Goal: Find specific page/section: Find specific page/section

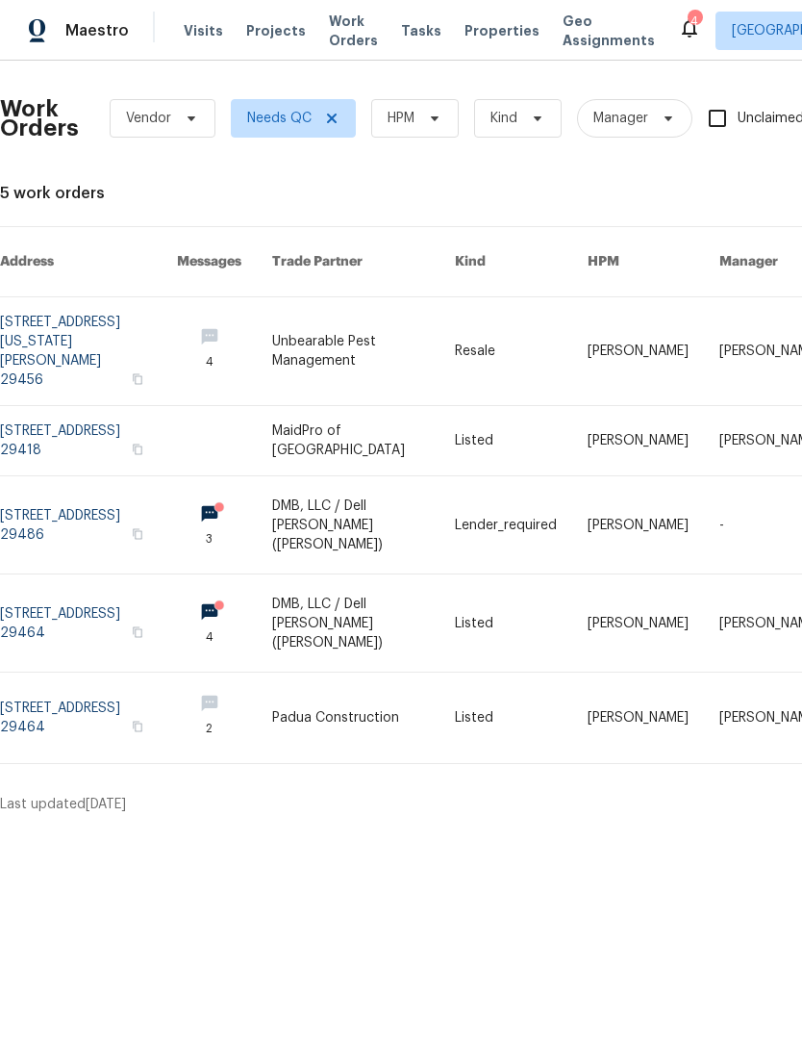
click at [334, 34] on span "Work Orders" at bounding box center [353, 31] width 49 height 38
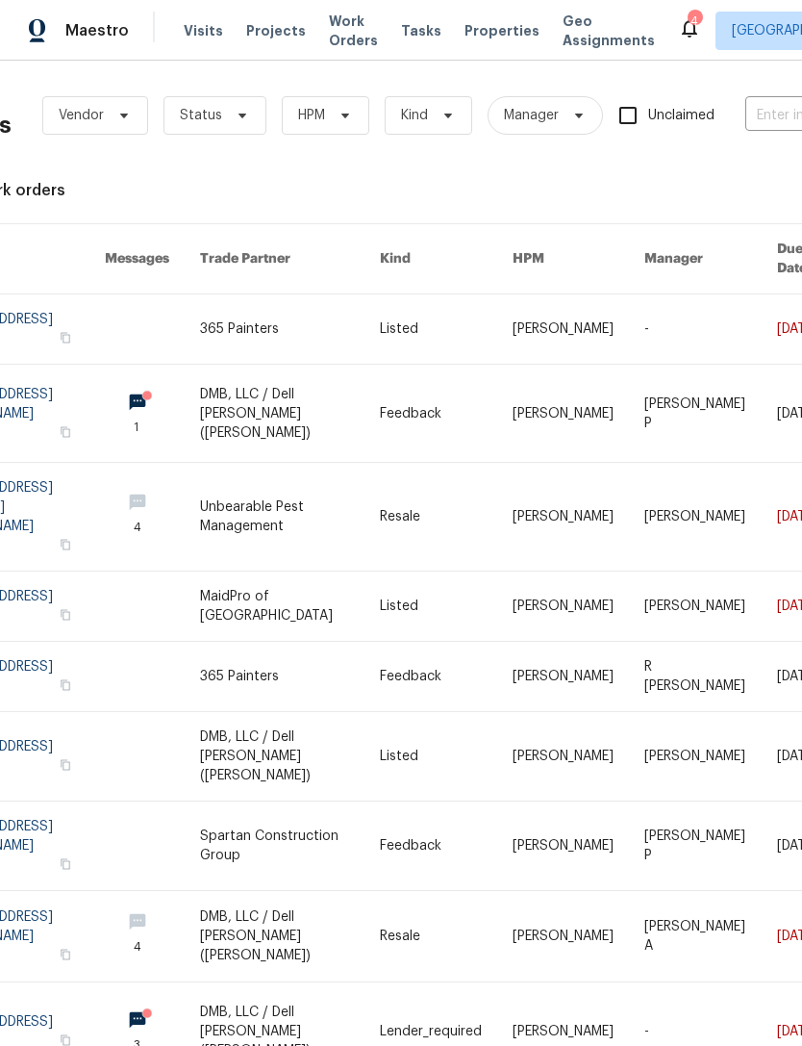
scroll to position [5, 38]
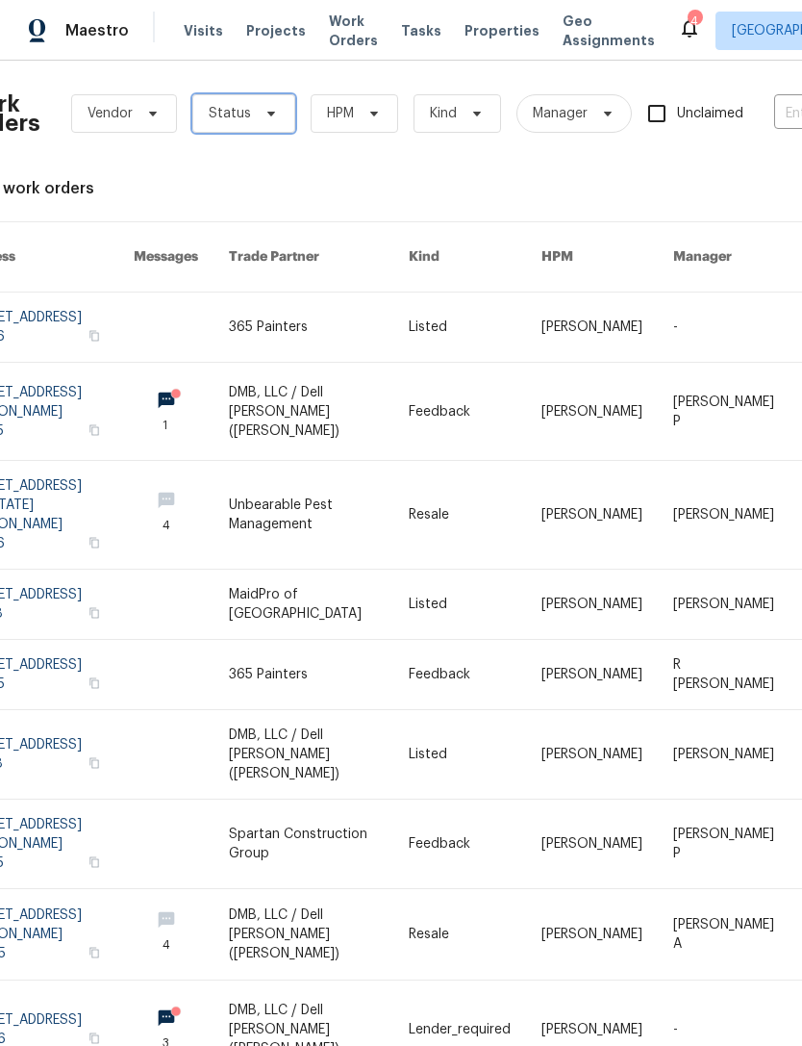
click at [258, 111] on span at bounding box center [268, 113] width 21 height 15
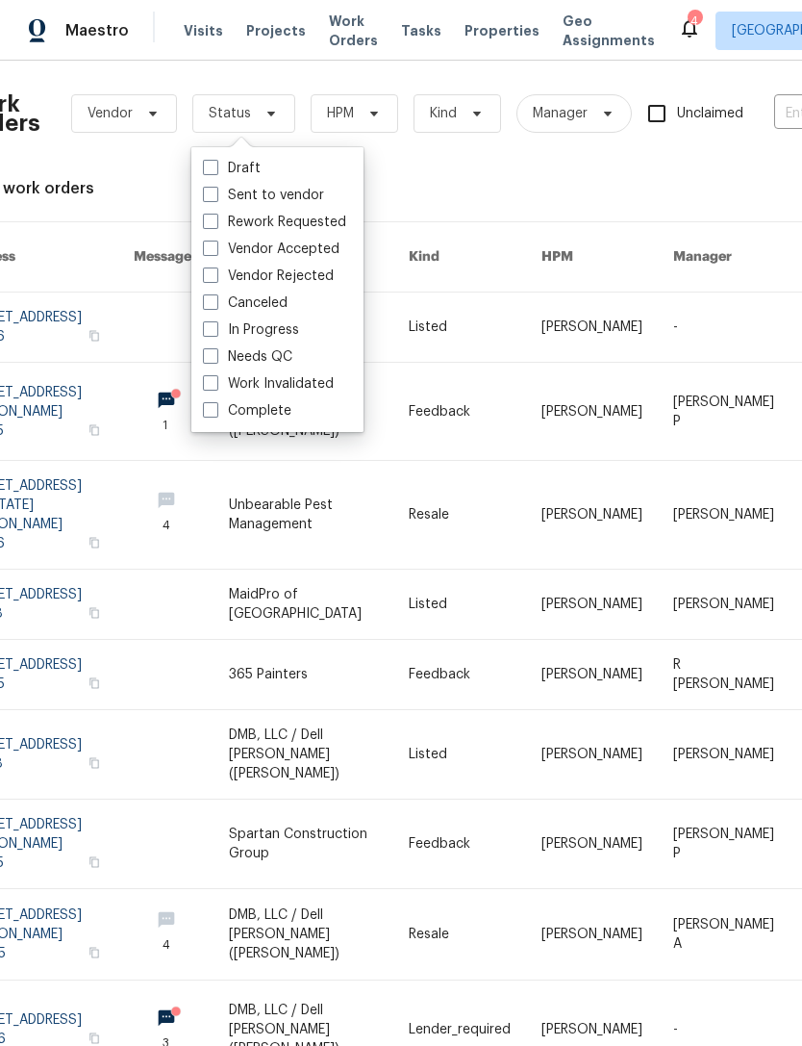
click at [217, 357] on span at bounding box center [210, 355] width 15 height 15
click at [215, 357] on input "Needs QC" at bounding box center [209, 353] width 13 height 13
checkbox input "true"
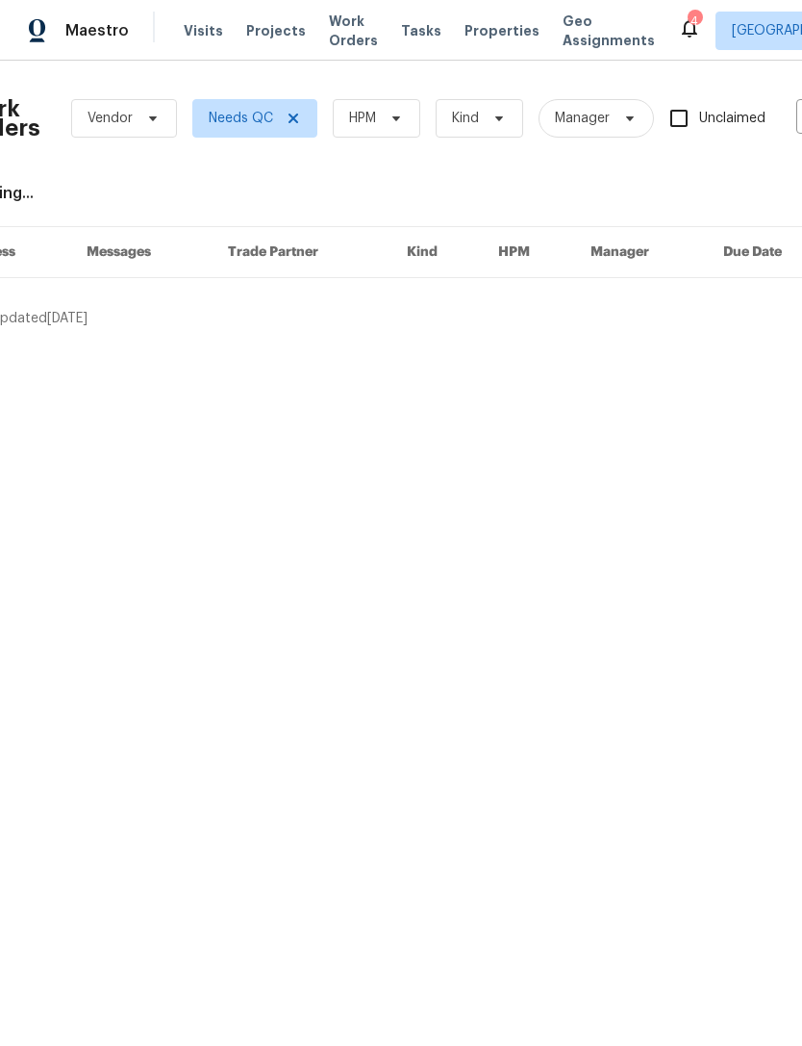
scroll to position [0, 38]
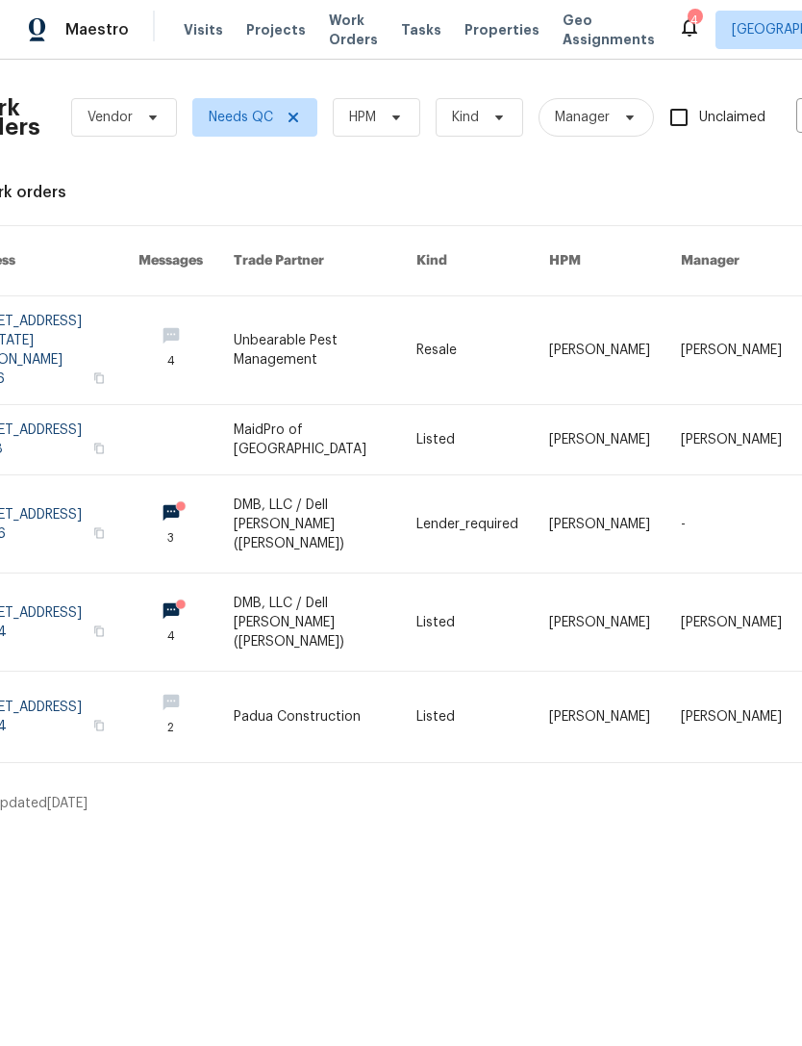
click at [682, 34] on icon at bounding box center [689, 28] width 15 height 19
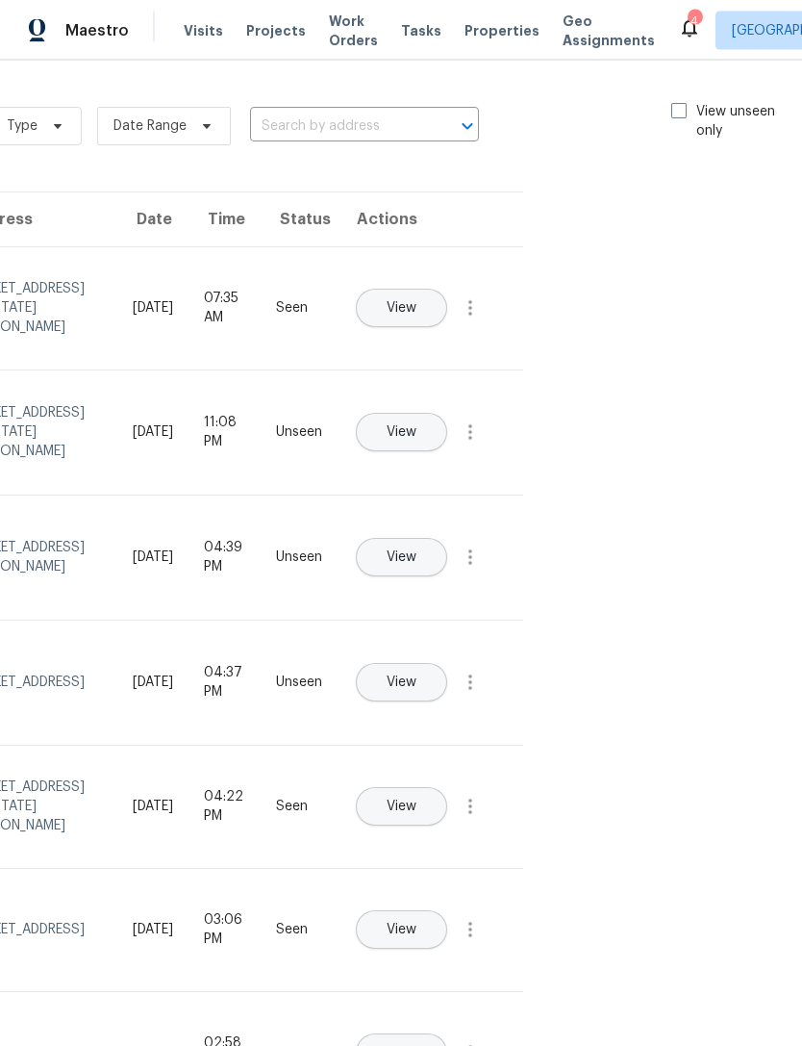
scroll to position [0, 216]
click at [672, 114] on span at bounding box center [679, 110] width 15 height 15
click at [672, 114] on input "View unseen only" at bounding box center [678, 108] width 13 height 13
checkbox input "true"
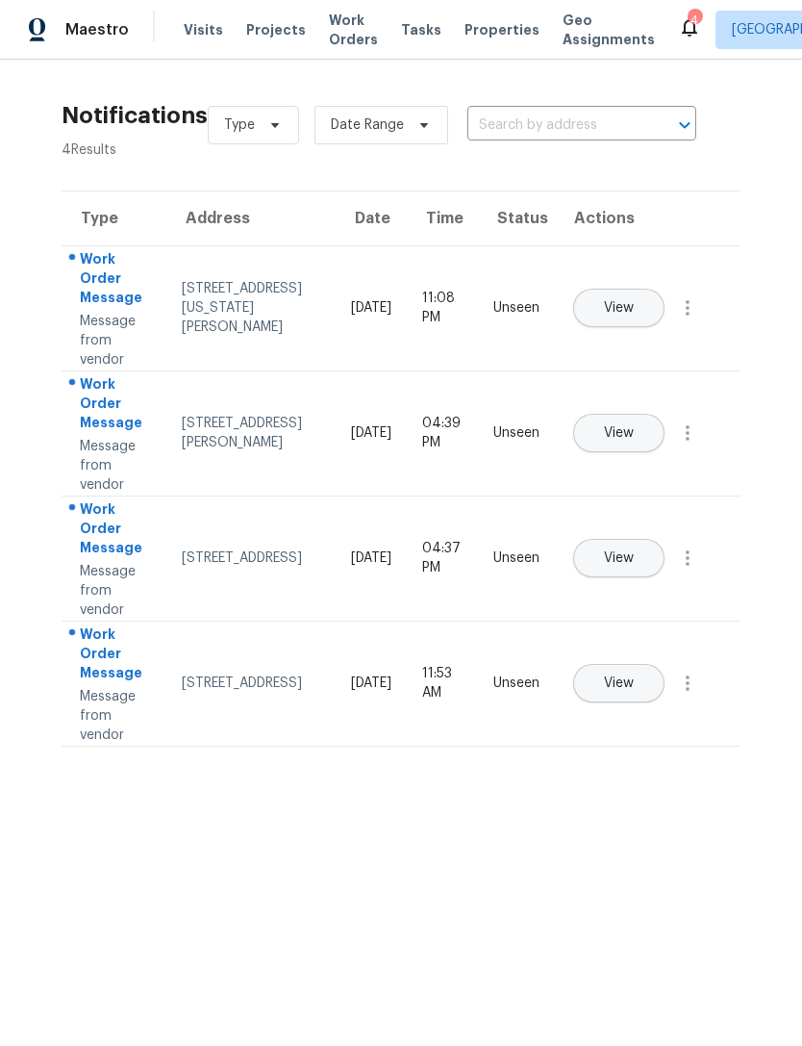
scroll to position [0, 0]
click at [194, 34] on span "Visits" at bounding box center [203, 30] width 39 height 19
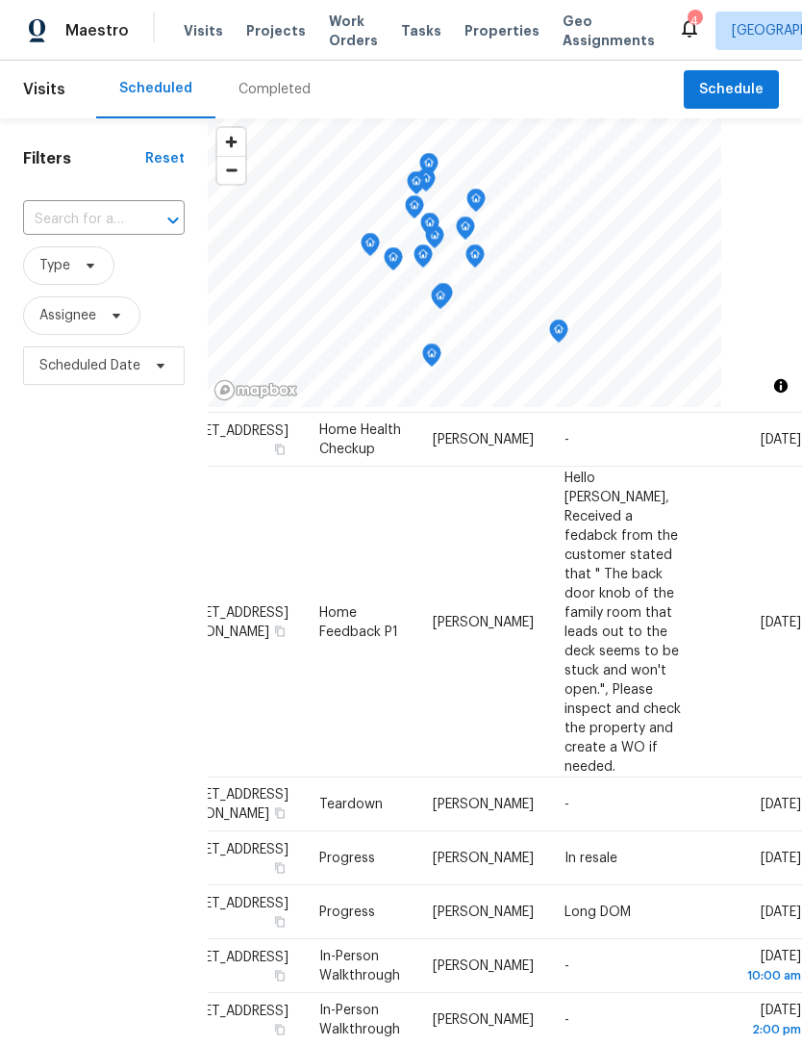
scroll to position [1274, 133]
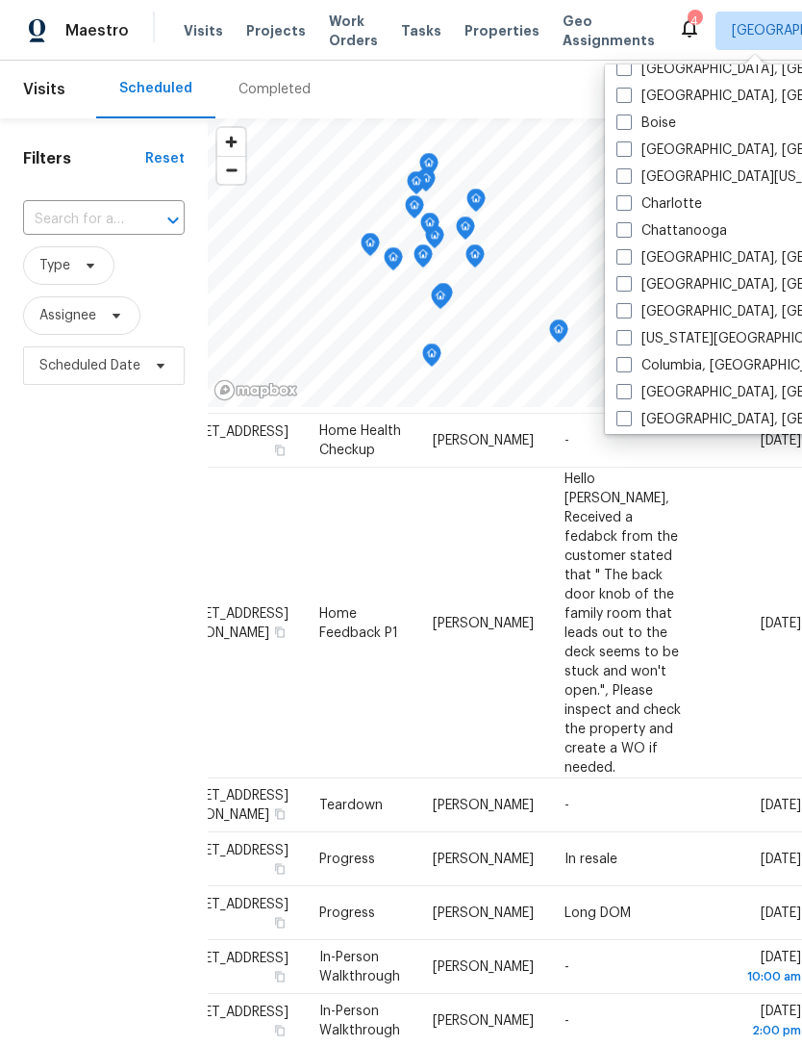
scroll to position [154, 0]
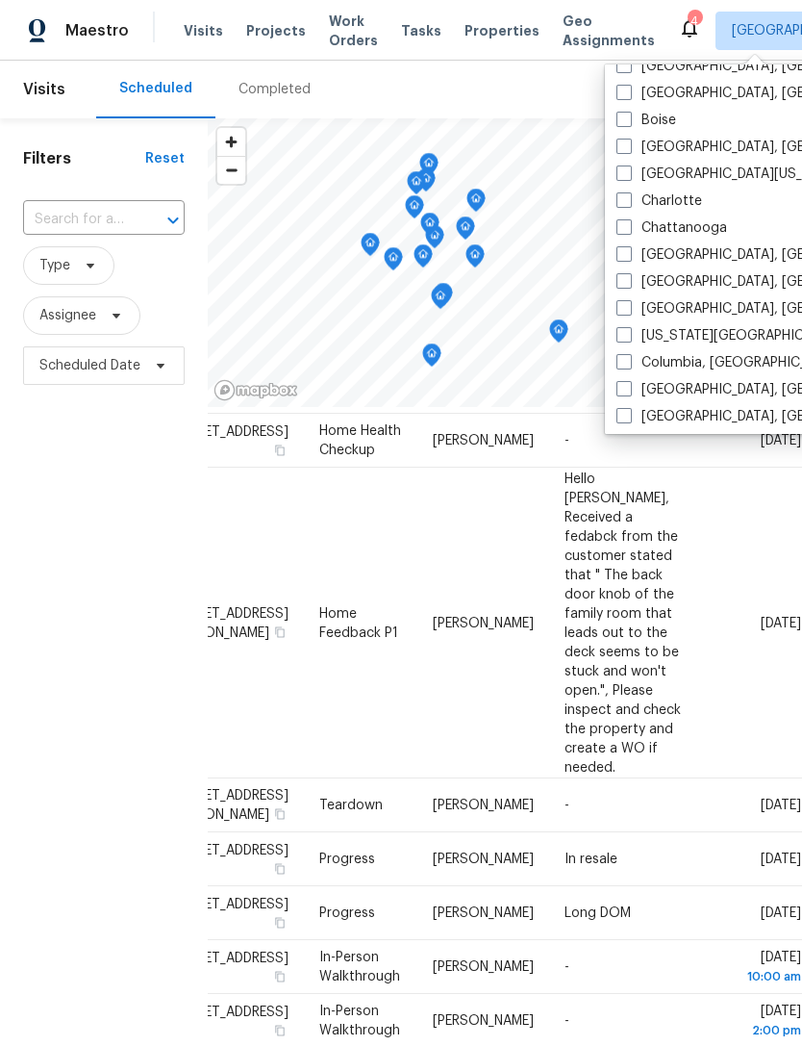
click at [632, 358] on label "Columbia, SC" at bounding box center [730, 362] width 226 height 19
click at [629, 358] on input "Columbia, SC" at bounding box center [623, 359] width 13 height 13
checkbox input "true"
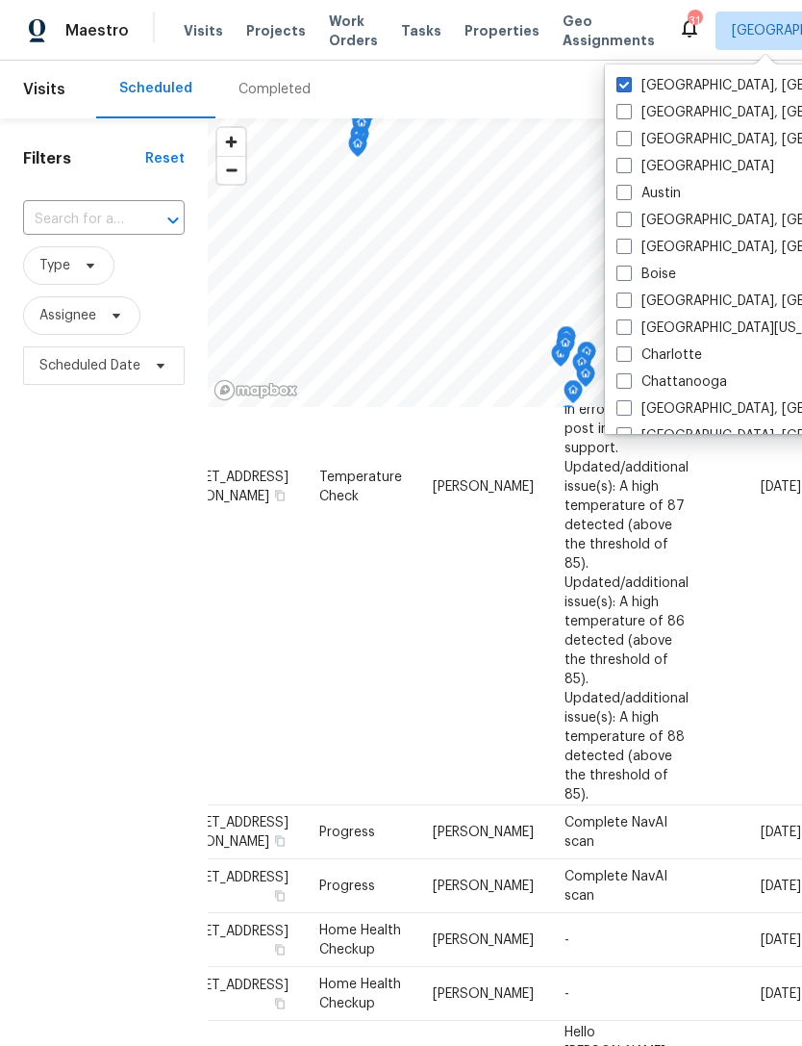
click at [639, 79] on label "[GEOGRAPHIC_DATA], [GEOGRAPHIC_DATA]" at bounding box center [766, 85] width 298 height 19
click at [629, 79] on input "[GEOGRAPHIC_DATA], [GEOGRAPHIC_DATA]" at bounding box center [623, 82] width 13 height 13
checkbox input "false"
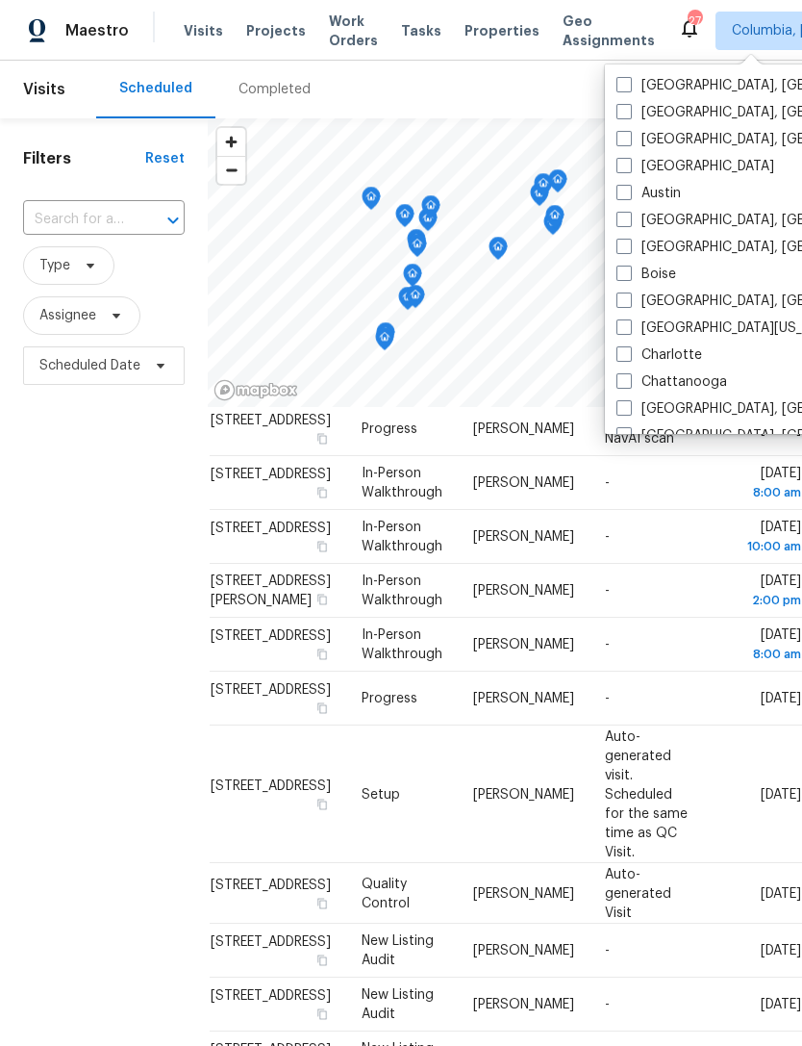
scroll to position [1177, 0]
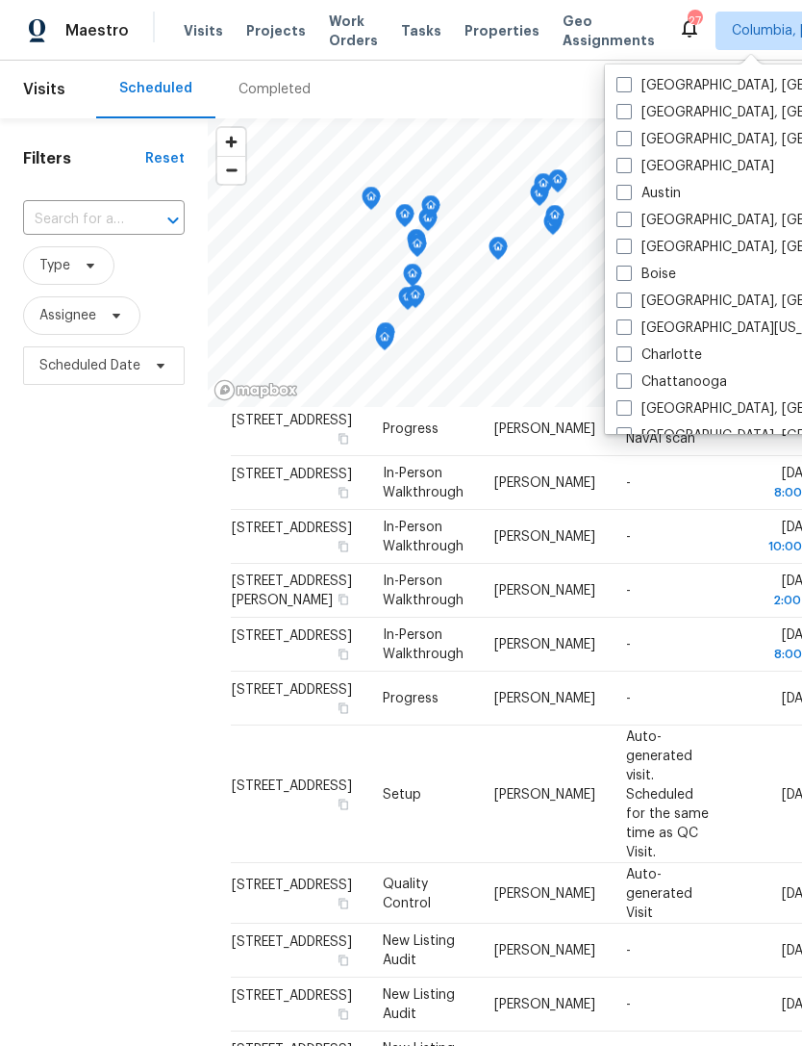
click at [480, 38] on span "Properties" at bounding box center [502, 30] width 75 height 19
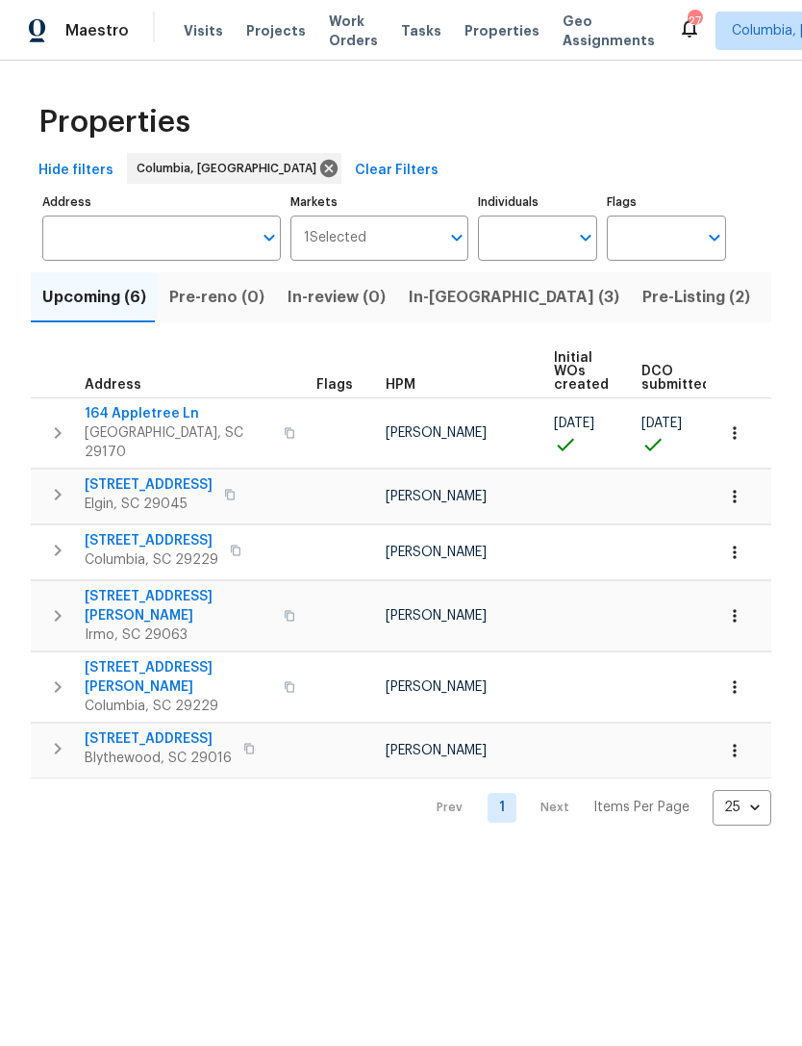
click at [190, 33] on span "Visits" at bounding box center [203, 30] width 39 height 19
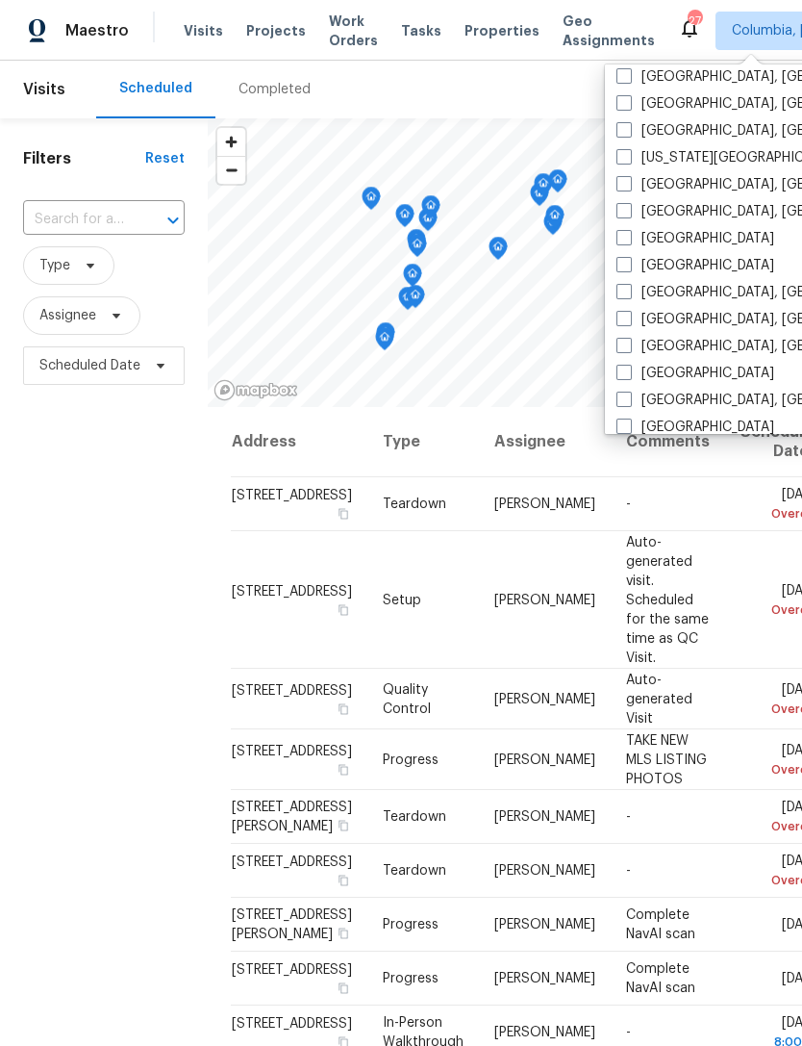
scroll to position [366, 0]
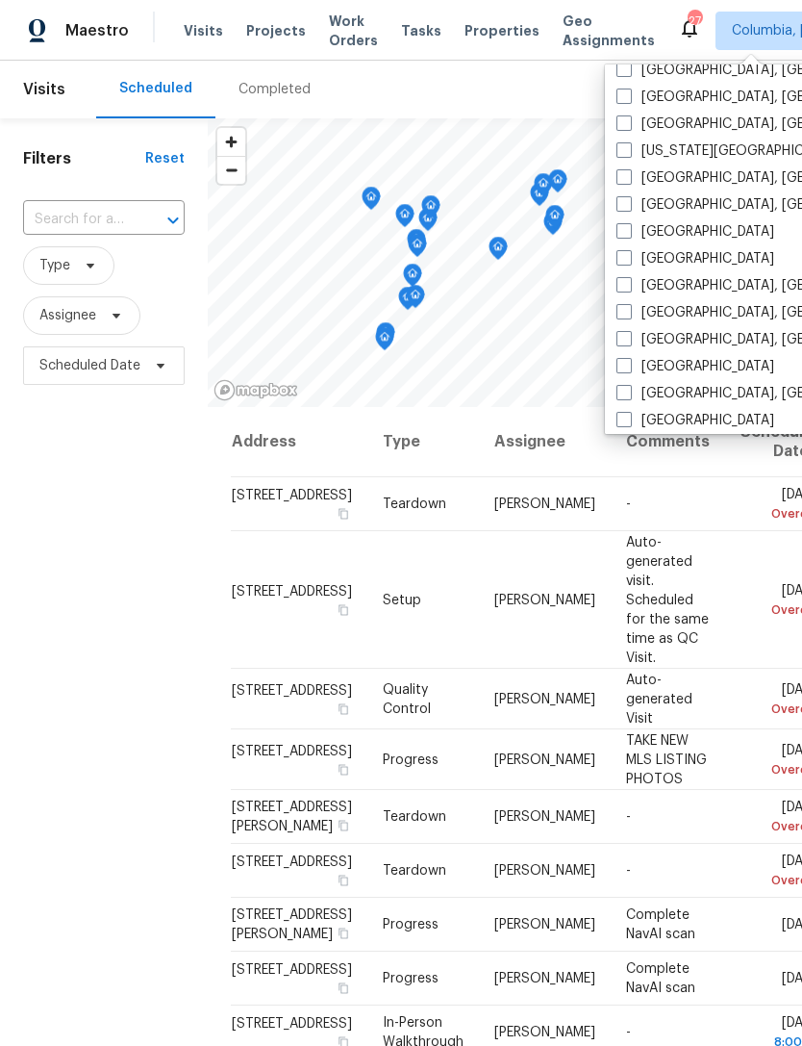
click at [623, 334] on span at bounding box center [624, 338] width 15 height 15
click at [623, 334] on input "Greenville, SC" at bounding box center [623, 336] width 13 height 13
checkbox input "true"
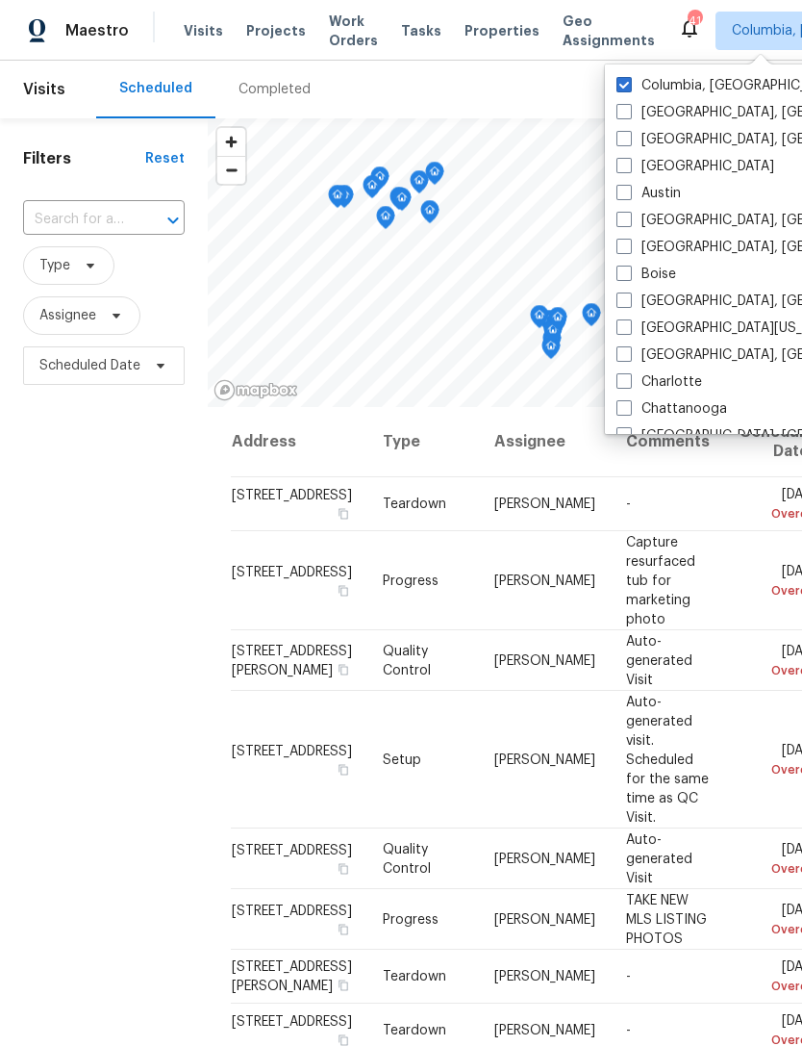
click at [630, 83] on span at bounding box center [624, 84] width 15 height 15
click at [629, 83] on input "Columbia, SC" at bounding box center [623, 82] width 13 height 13
checkbox input "false"
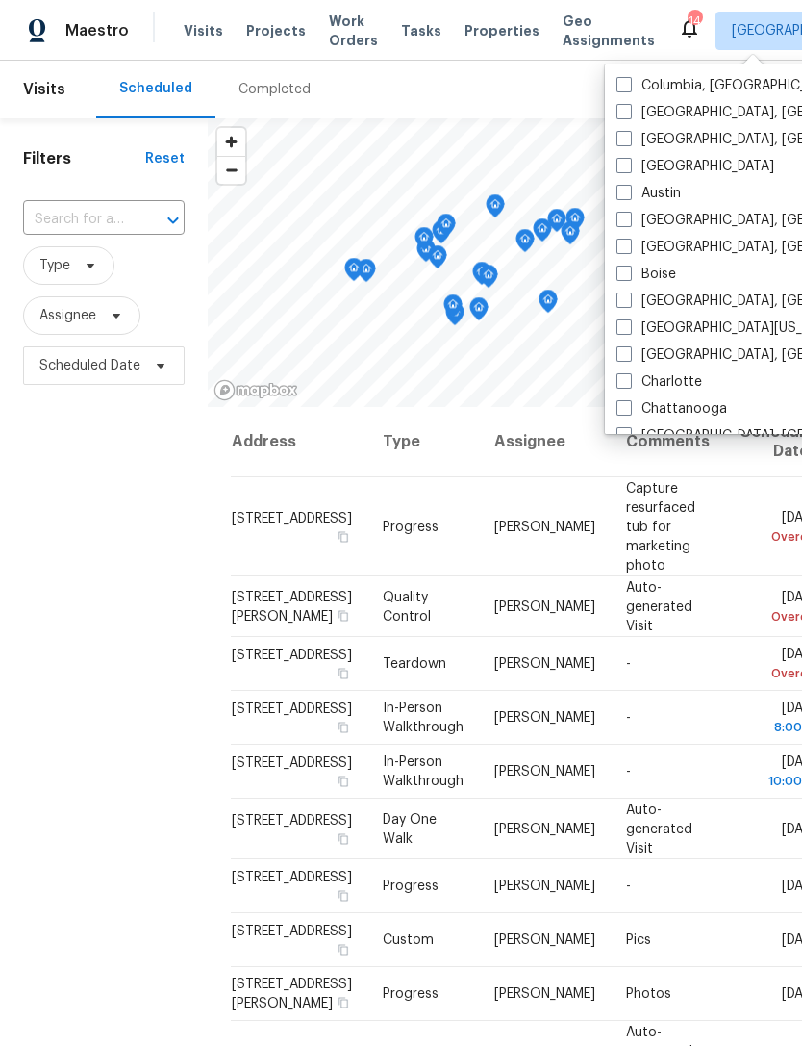
click at [139, 530] on div "Filters Reset ​ Type Assignee Scheduled Date" at bounding box center [104, 681] width 208 height 1126
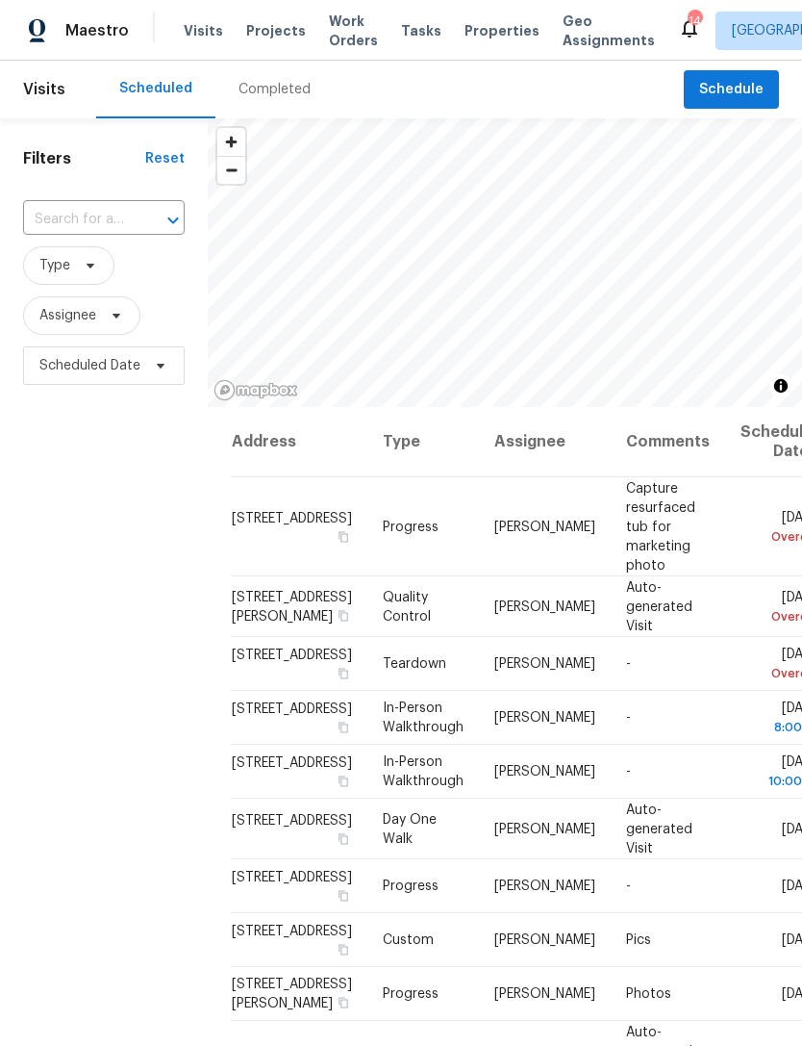
click at [479, 26] on span "Properties" at bounding box center [502, 30] width 75 height 19
